Goal: Task Accomplishment & Management: Manage account settings

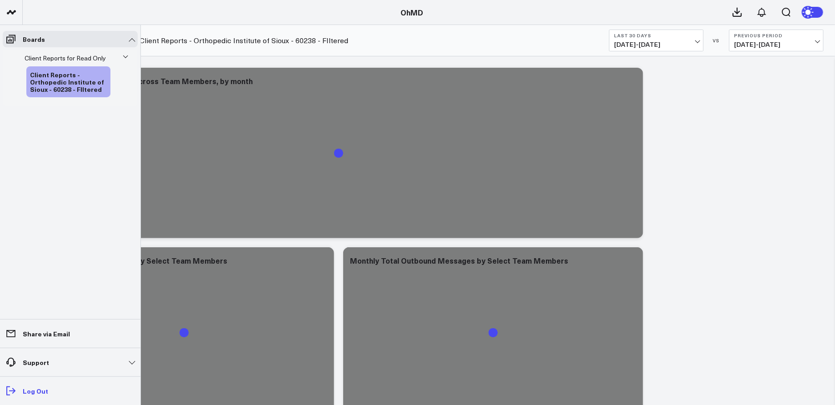
click at [34, 388] on p "Log Out" at bounding box center [35, 390] width 25 height 7
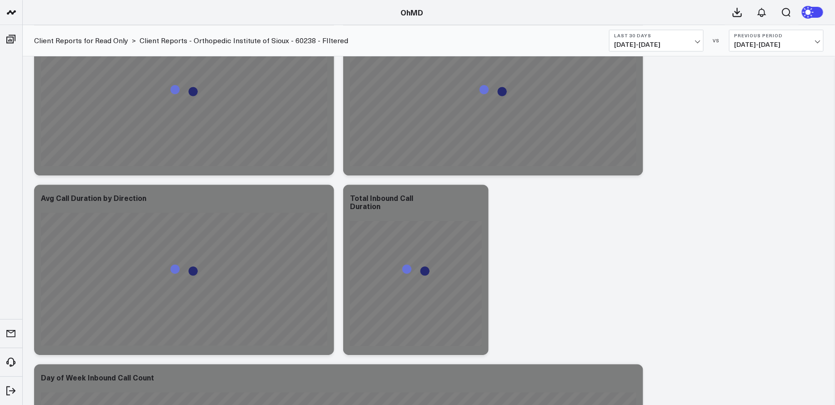
scroll to position [3025, 0]
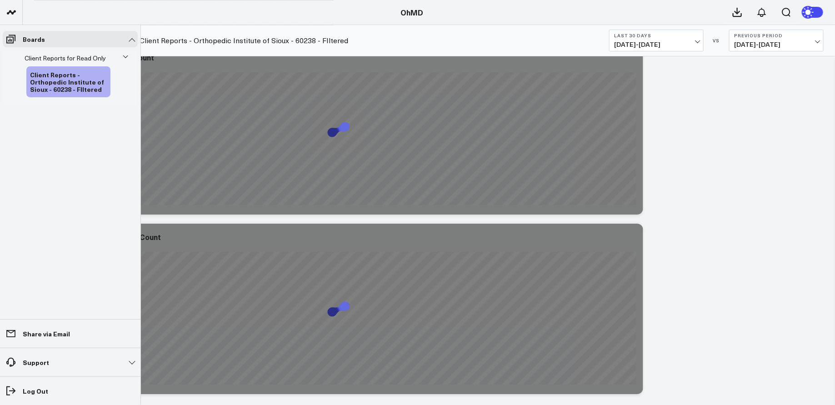
click at [124, 59] on icon at bounding box center [125, 56] width 5 height 5
click at [124, 59] on icon at bounding box center [125, 57] width 5 height 5
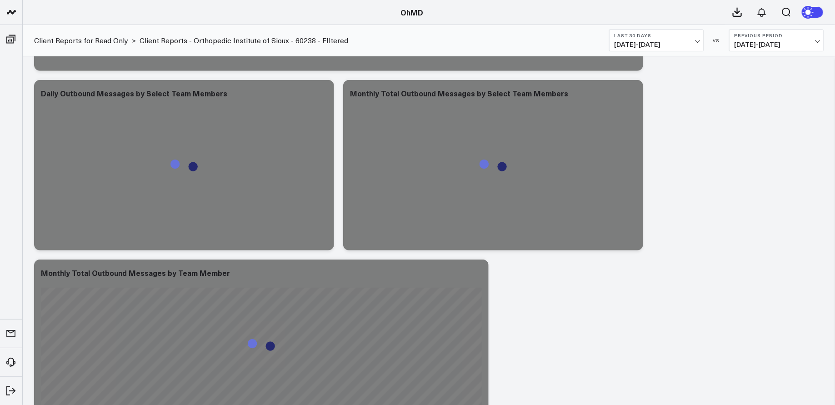
scroll to position [0, 0]
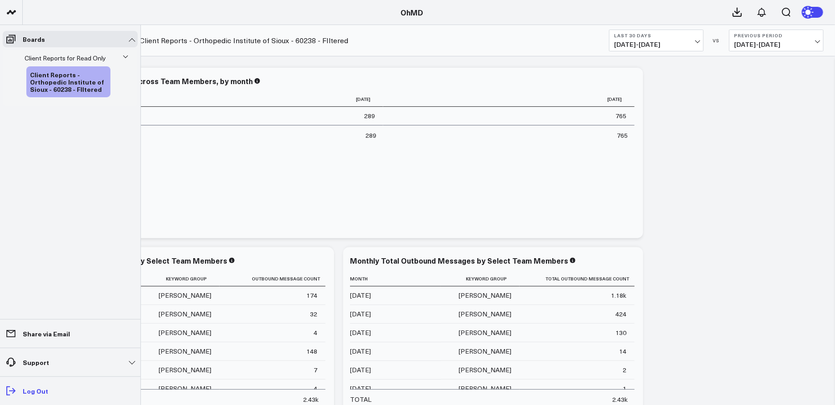
click at [16, 390] on span at bounding box center [11, 391] width 16 height 16
click at [9, 388] on icon at bounding box center [10, 391] width 11 height 11
